Goal: Task Accomplishment & Management: Use online tool/utility

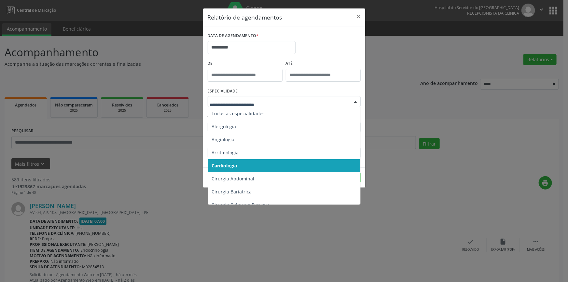
click at [355, 102] on div at bounding box center [355, 101] width 10 height 11
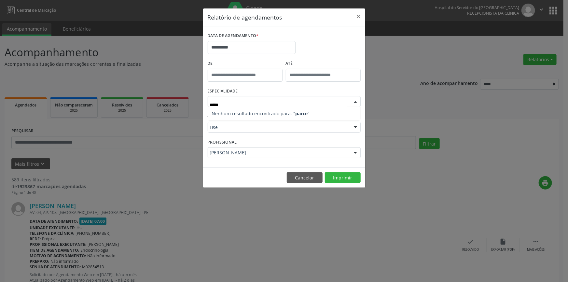
type input "******"
click at [390, 108] on div "**********" at bounding box center [284, 141] width 568 height 282
click at [358, 15] on button "×" at bounding box center [358, 16] width 13 height 16
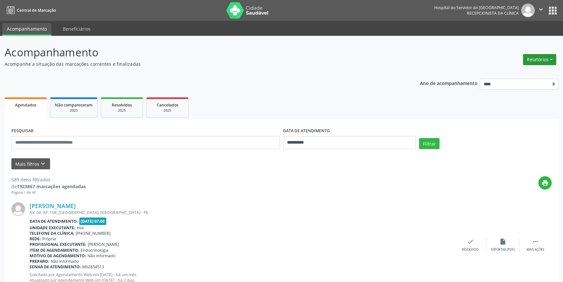
click at [533, 57] on button "Relatórios" at bounding box center [539, 59] width 33 height 11
click at [501, 72] on link "Agendamentos" at bounding box center [522, 73] width 70 height 9
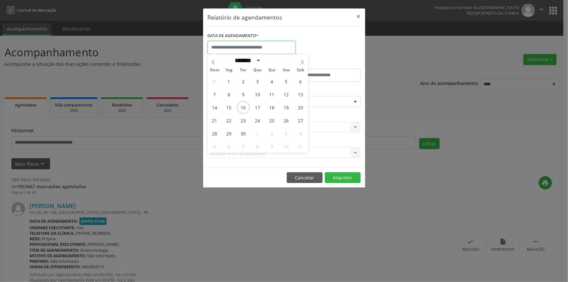
click at [256, 47] on input "text" at bounding box center [252, 47] width 88 height 13
click at [286, 104] on span "19" at bounding box center [286, 107] width 13 height 13
type input "**********"
click at [286, 104] on span "19" at bounding box center [286, 107] width 13 height 13
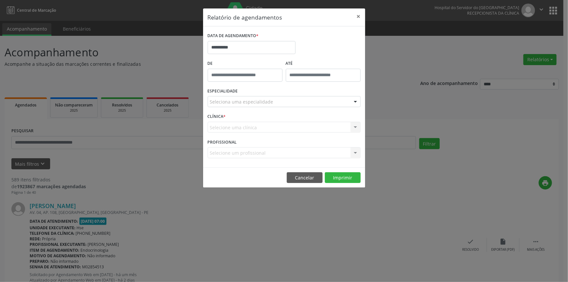
click at [358, 101] on div at bounding box center [355, 101] width 10 height 11
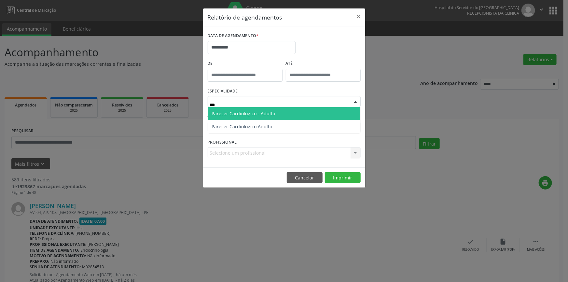
type input "****"
click at [296, 114] on span "Parecer Cardiologico - Adulto" at bounding box center [284, 113] width 152 height 13
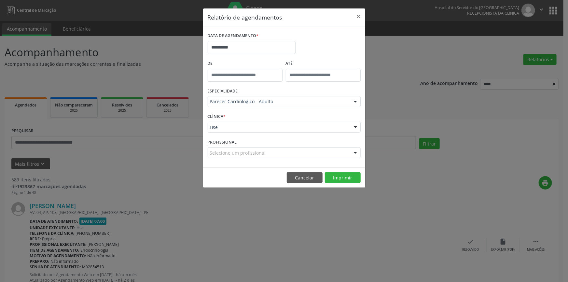
click at [355, 127] on div at bounding box center [355, 127] width 10 height 11
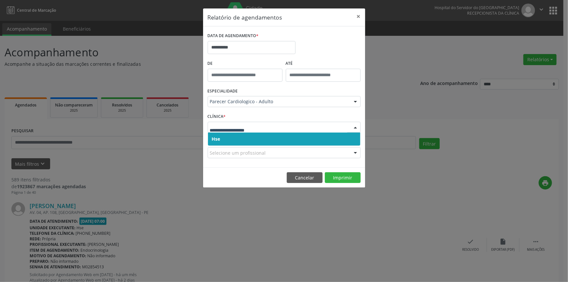
click at [349, 140] on span "Hse" at bounding box center [284, 138] width 152 height 13
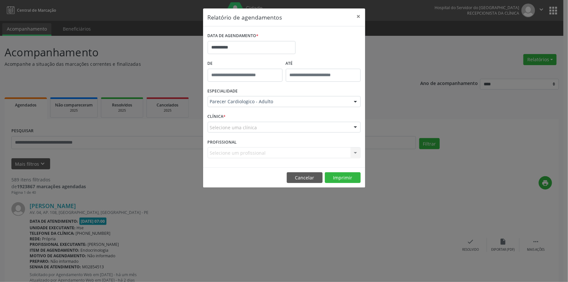
click at [355, 127] on div at bounding box center [355, 127] width 10 height 11
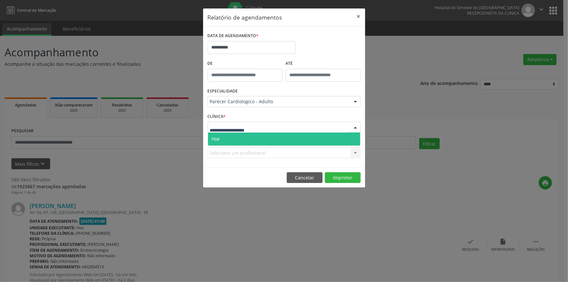
click at [351, 136] on span "Hse" at bounding box center [284, 138] width 152 height 13
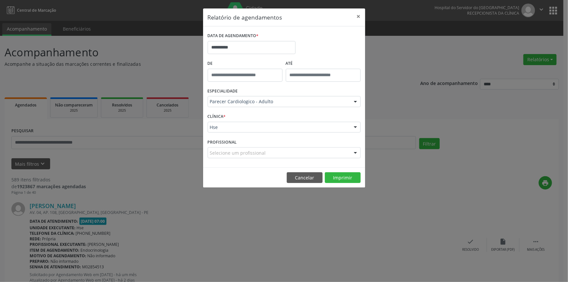
click at [355, 151] on div at bounding box center [355, 152] width 10 height 11
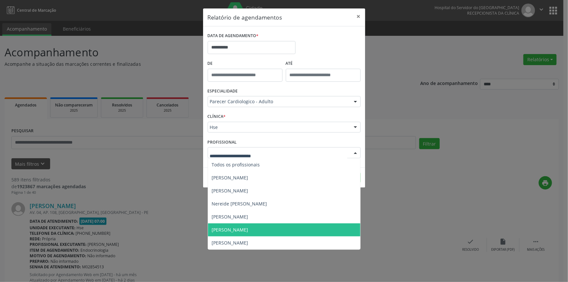
click at [248, 229] on span "[PERSON_NAME]" at bounding box center [230, 229] width 36 height 6
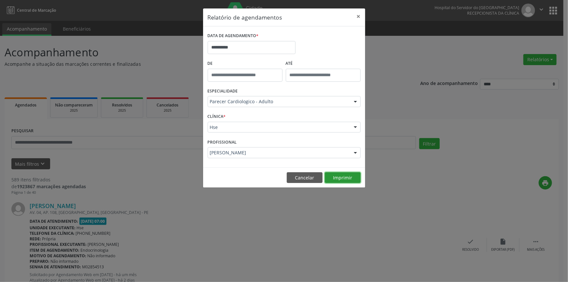
click at [348, 174] on button "Imprimir" at bounding box center [343, 177] width 36 height 11
click at [358, 13] on button "×" at bounding box center [358, 16] width 13 height 16
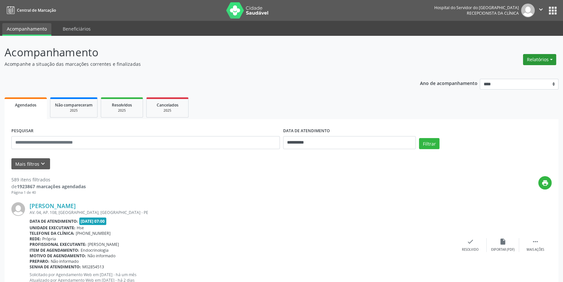
click at [541, 58] on button "Relatórios" at bounding box center [539, 59] width 33 height 11
click at [517, 73] on link "Agendamentos" at bounding box center [522, 73] width 70 height 9
select select "*"
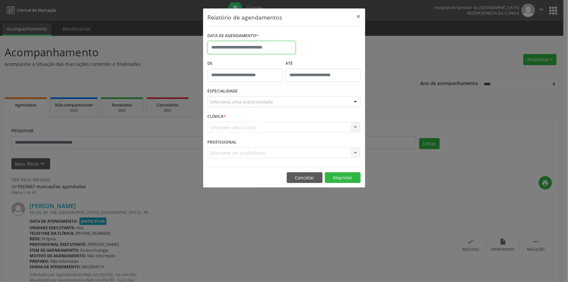
click at [265, 44] on input "text" at bounding box center [252, 47] width 88 height 13
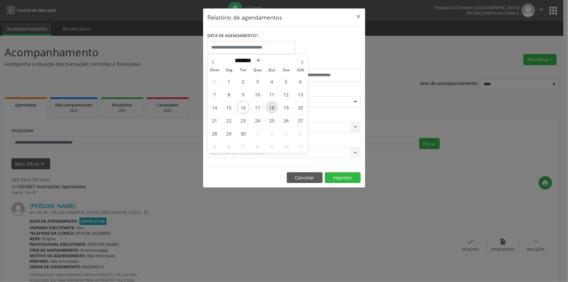
click at [270, 103] on span "18" at bounding box center [271, 107] width 13 height 13
type input "**********"
click at [270, 103] on span "18" at bounding box center [271, 107] width 13 height 13
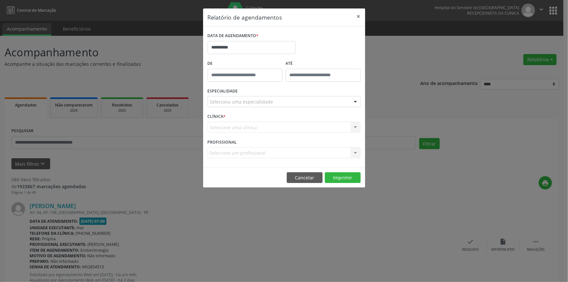
click at [356, 101] on div at bounding box center [355, 101] width 10 height 11
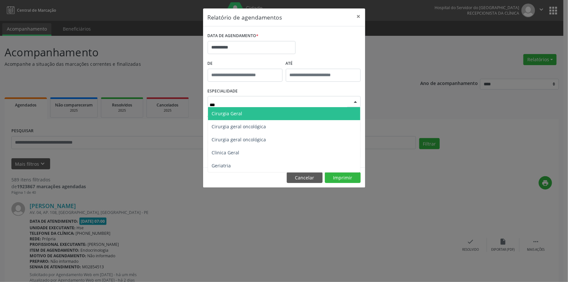
type input "****"
click at [346, 112] on span "Geriatria" at bounding box center [284, 113] width 152 height 13
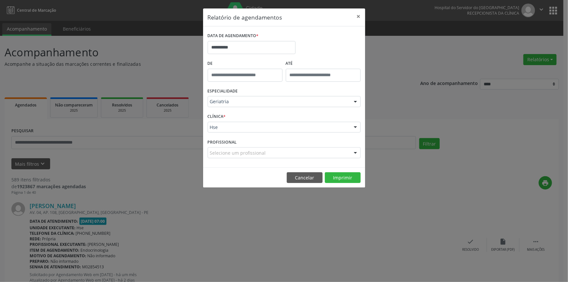
click at [355, 128] on div at bounding box center [355, 127] width 10 height 11
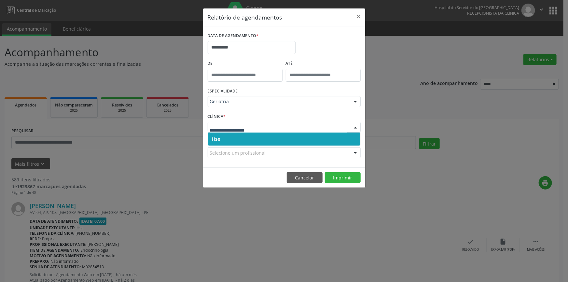
click at [355, 140] on span "Hse" at bounding box center [284, 138] width 152 height 13
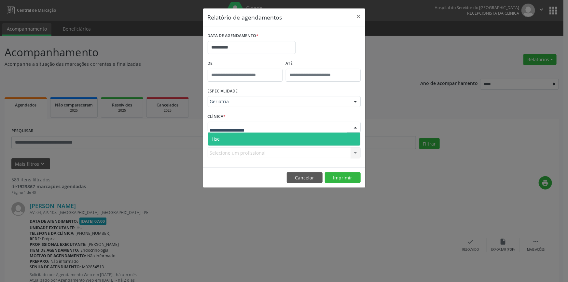
click at [356, 126] on div at bounding box center [355, 127] width 10 height 11
click at [351, 141] on span "Hse" at bounding box center [284, 138] width 152 height 13
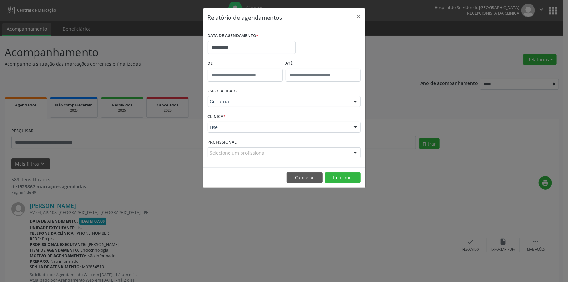
click at [354, 152] on div at bounding box center [355, 152] width 10 height 11
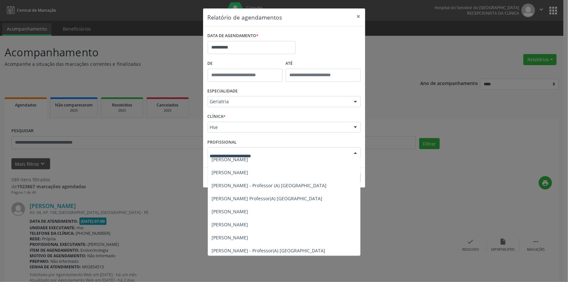
scroll to position [59, 0]
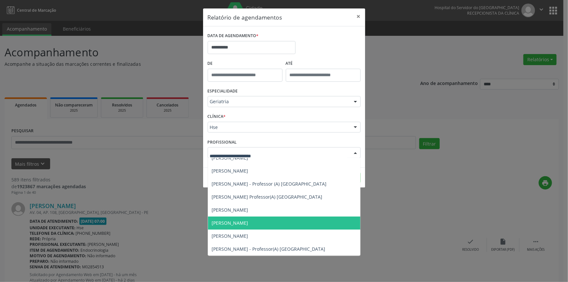
click at [248, 220] on span "[PERSON_NAME]" at bounding box center [230, 223] width 36 height 6
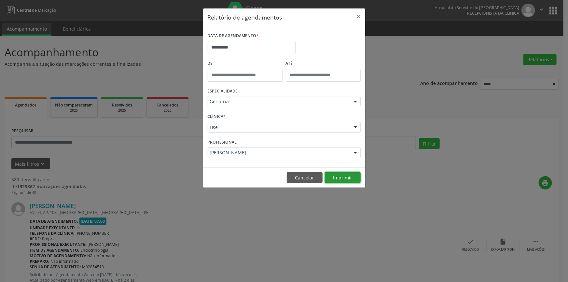
click at [340, 174] on button "Imprimir" at bounding box center [343, 177] width 36 height 11
